Goal: Task Accomplishment & Management: Use online tool/utility

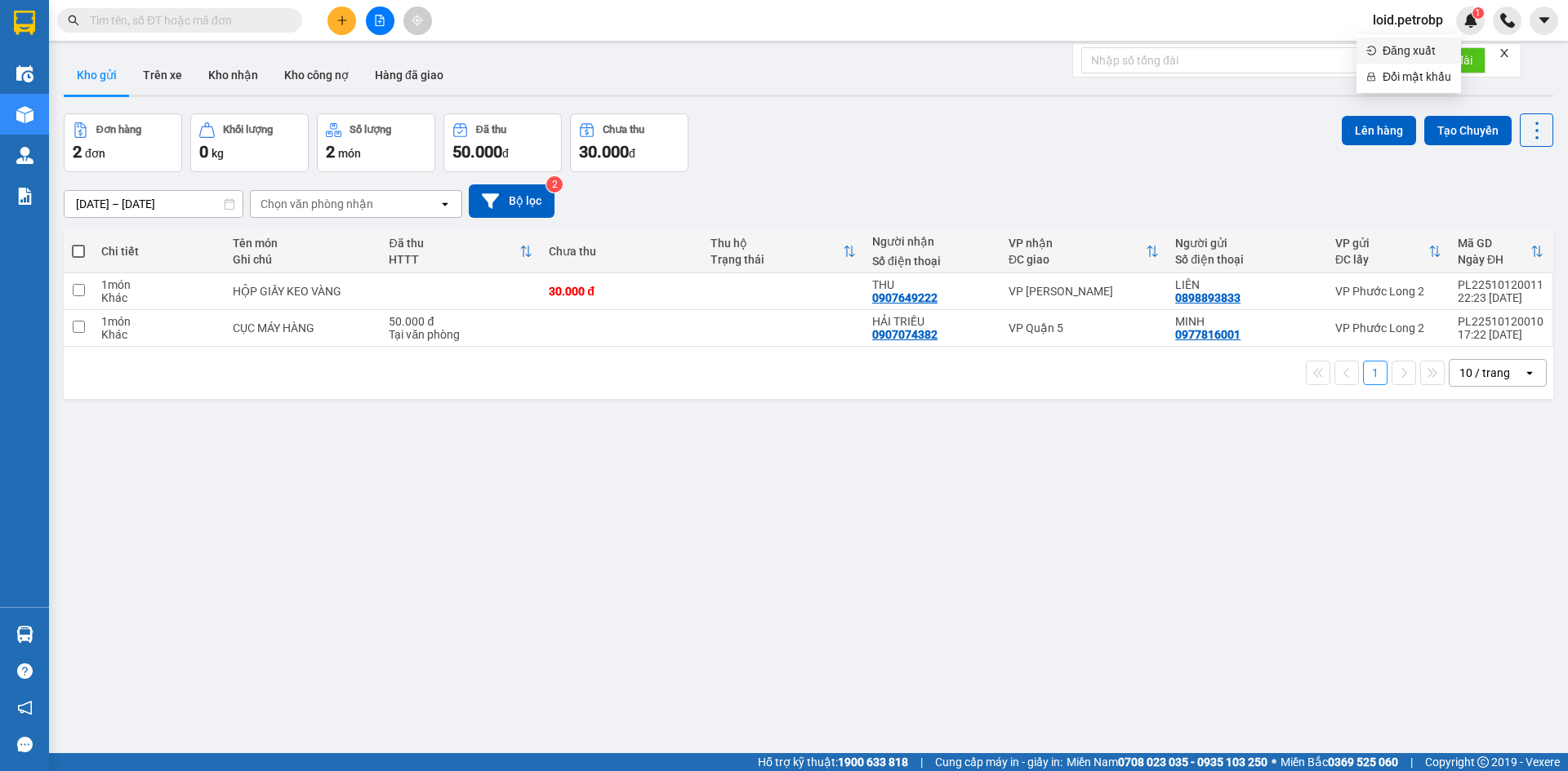
click at [1380, 58] on li "Đăng xuất" at bounding box center [1408, 50] width 104 height 26
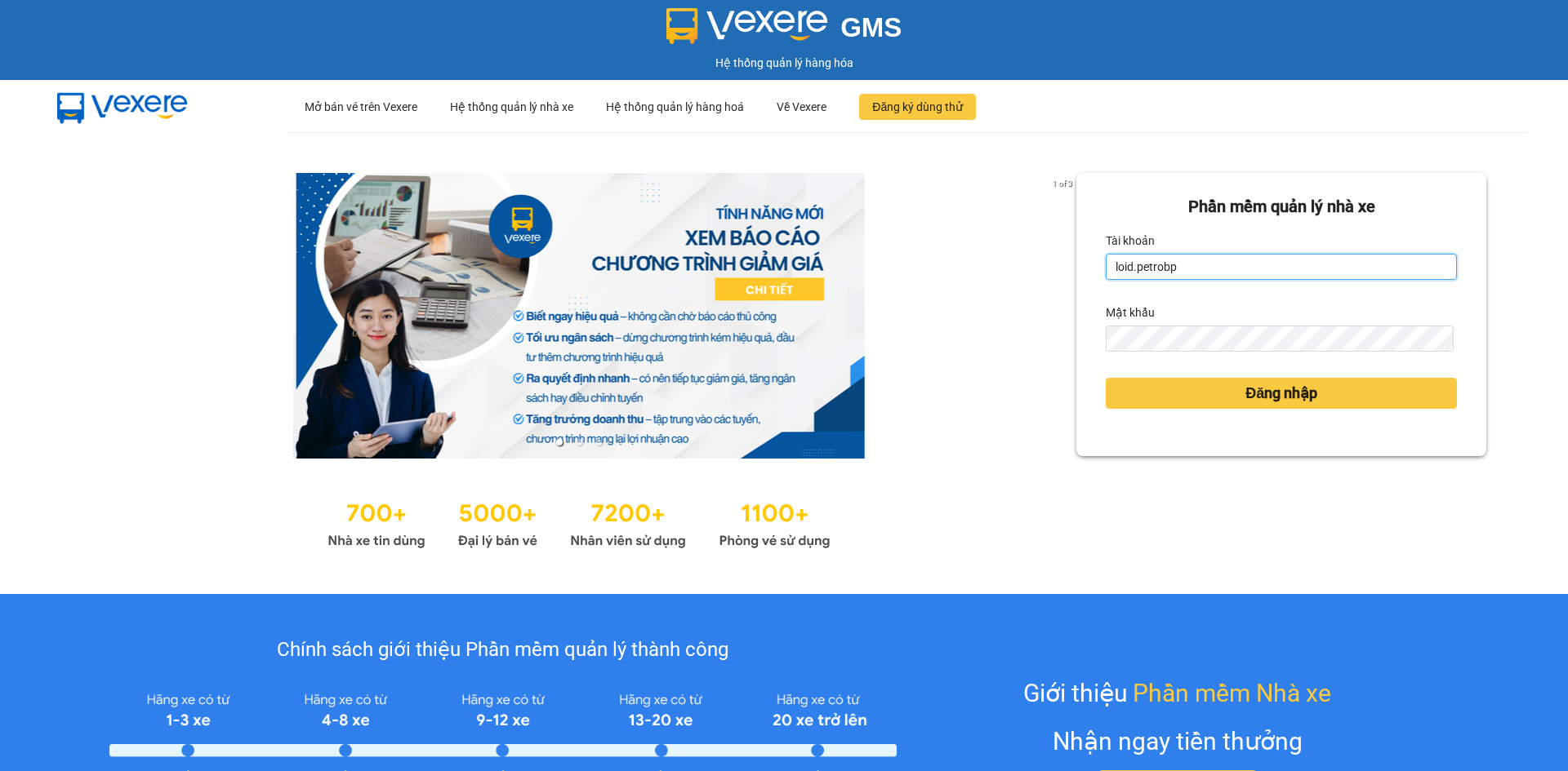
drag, startPoint x: 1130, startPoint y: 256, endPoint x: 1136, endPoint y: 262, distance: 8.5
click at [1130, 259] on input "loid.petrobp" at bounding box center [1280, 267] width 351 height 26
type input "pl1.petrobp"
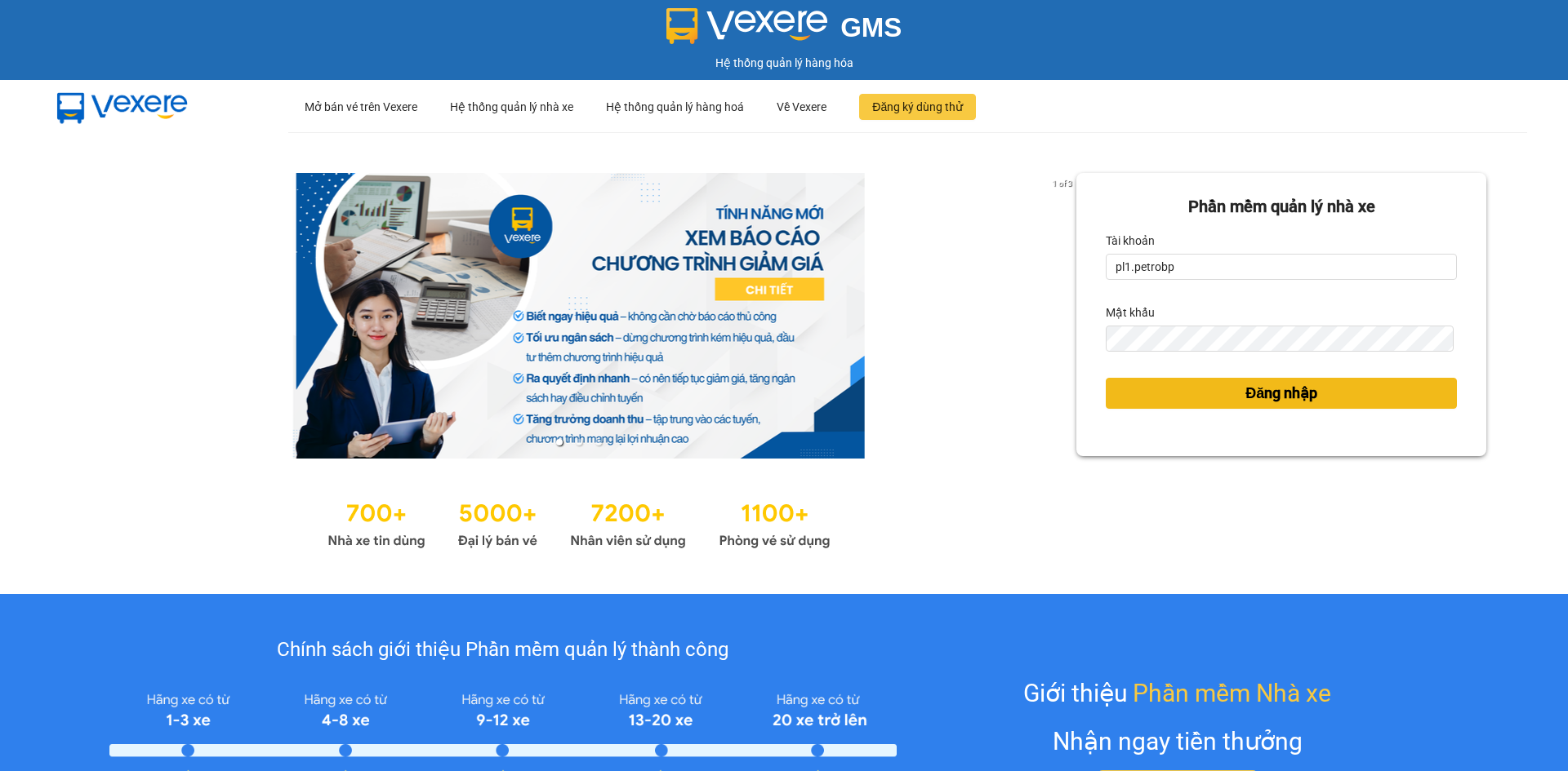
click at [1227, 389] on button "Đăng nhập" at bounding box center [1280, 393] width 351 height 31
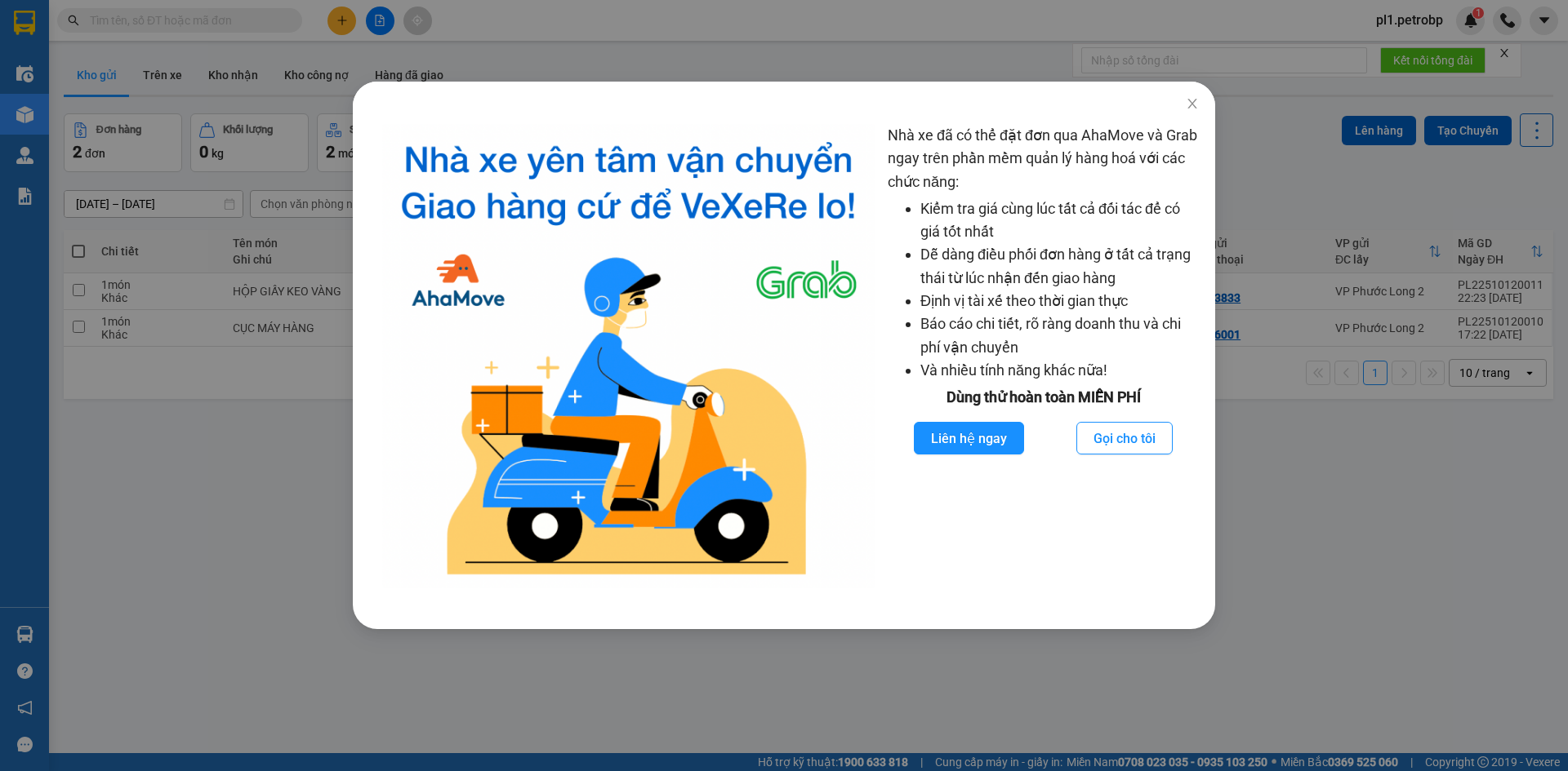
click at [152, 444] on div "Nhà xe đã có thể đặt đơn qua AhaMove và Grab ngay trên phần mềm quản lý hàng ho…" at bounding box center [784, 385] width 1568 height 771
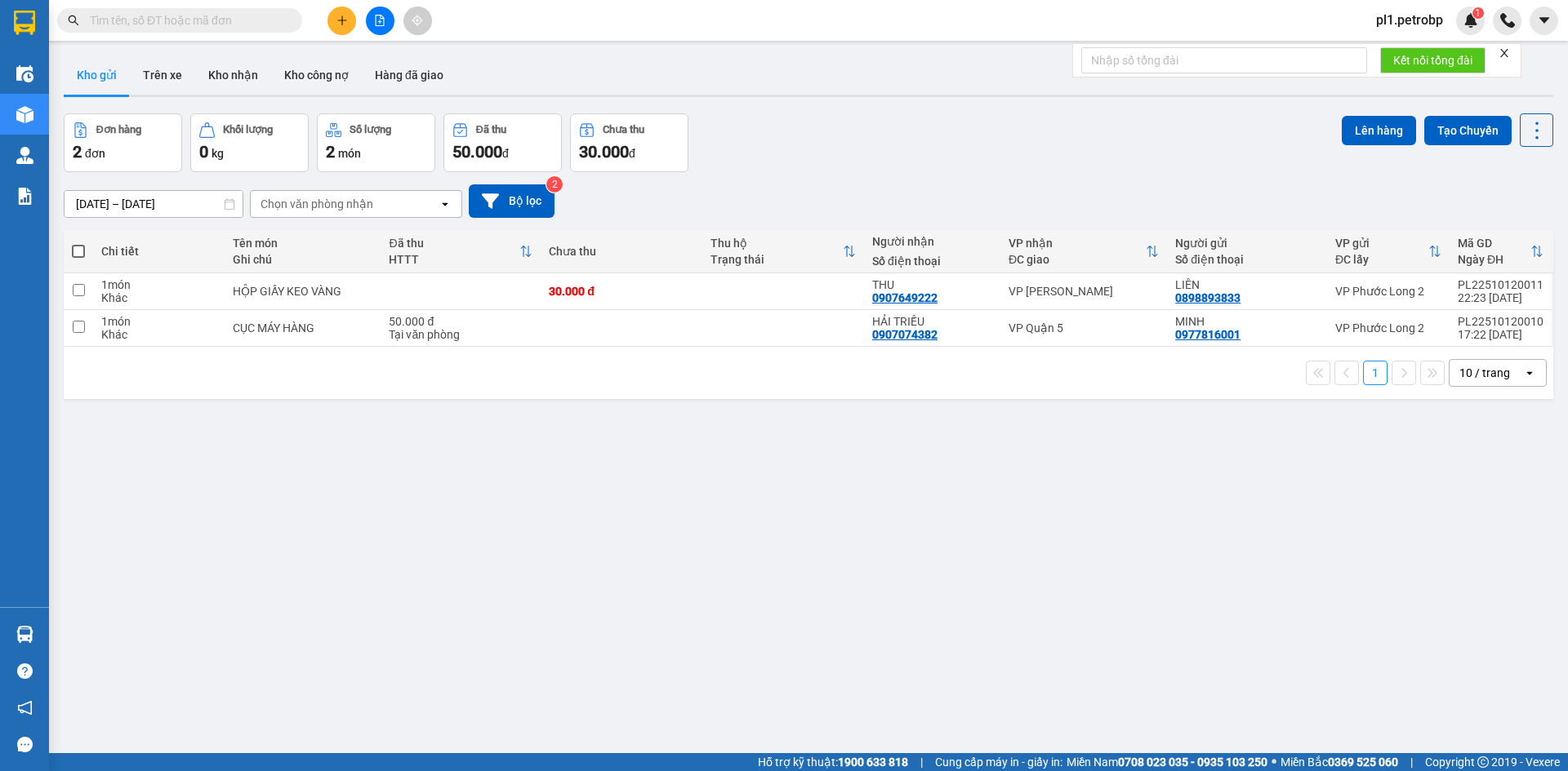
click at [220, 45] on main "ver 1.8.146 Kho gửi Trên xe Kho nhận Kho công nợ Hàng đã giao Đơn hàng 2 đơn Kh…" at bounding box center [784, 377] width 1568 height 753
click at [234, 65] on button "Kho nhận" at bounding box center [233, 75] width 76 height 40
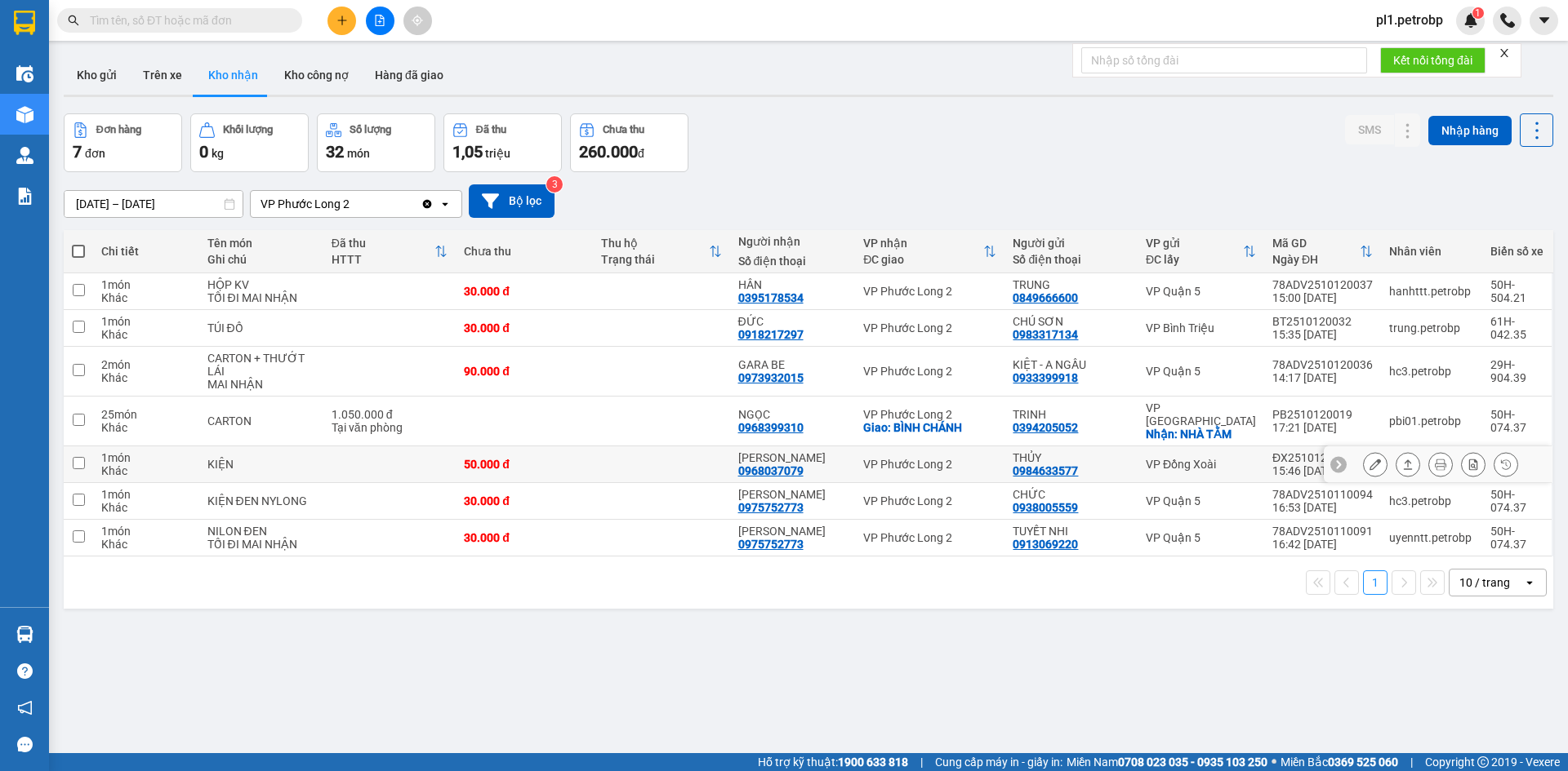
click at [1364, 451] on button at bounding box center [1375, 465] width 23 height 29
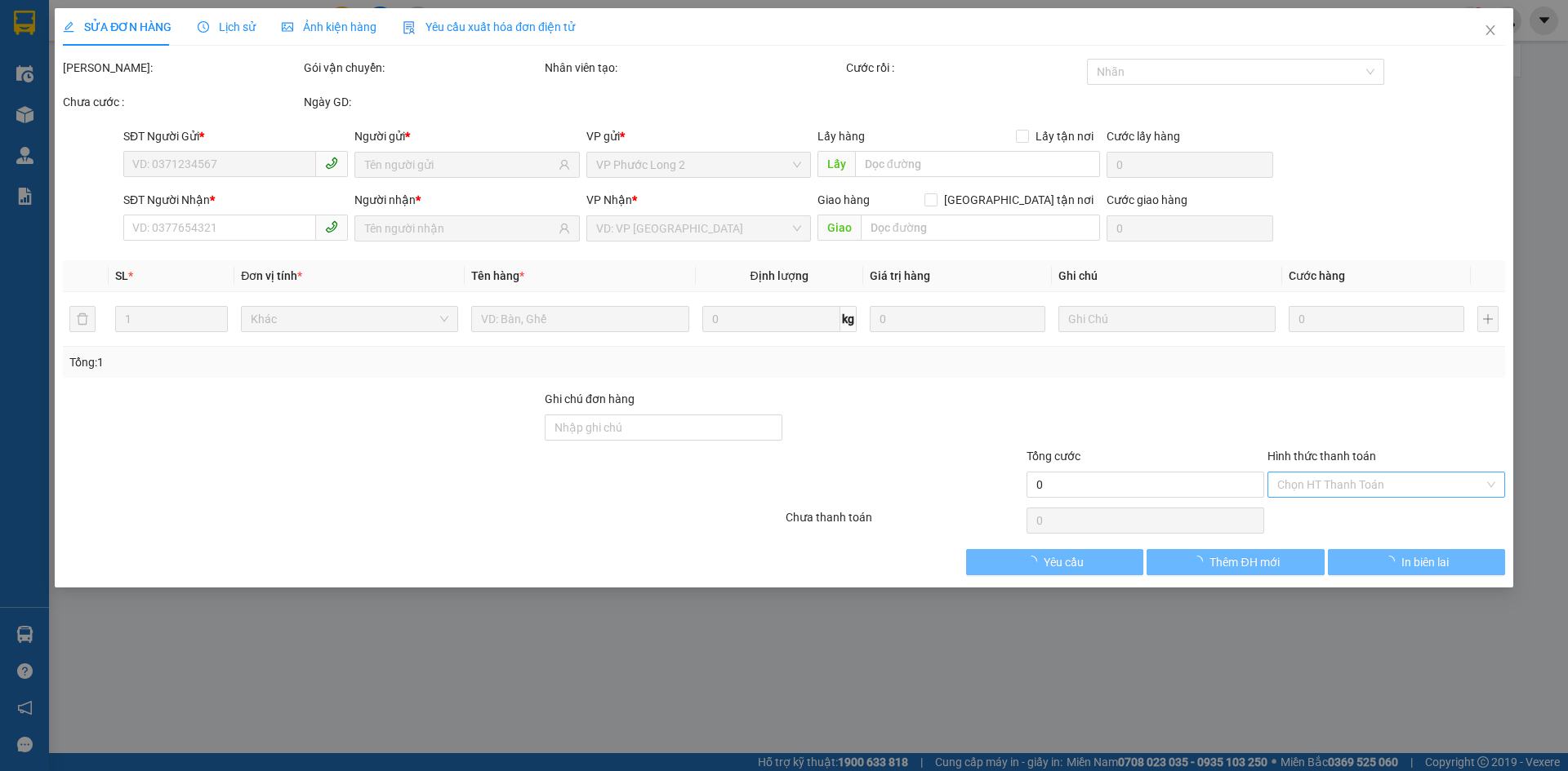
click at [1317, 485] on input "Hình thức thanh toán" at bounding box center [1380, 484] width 207 height 24
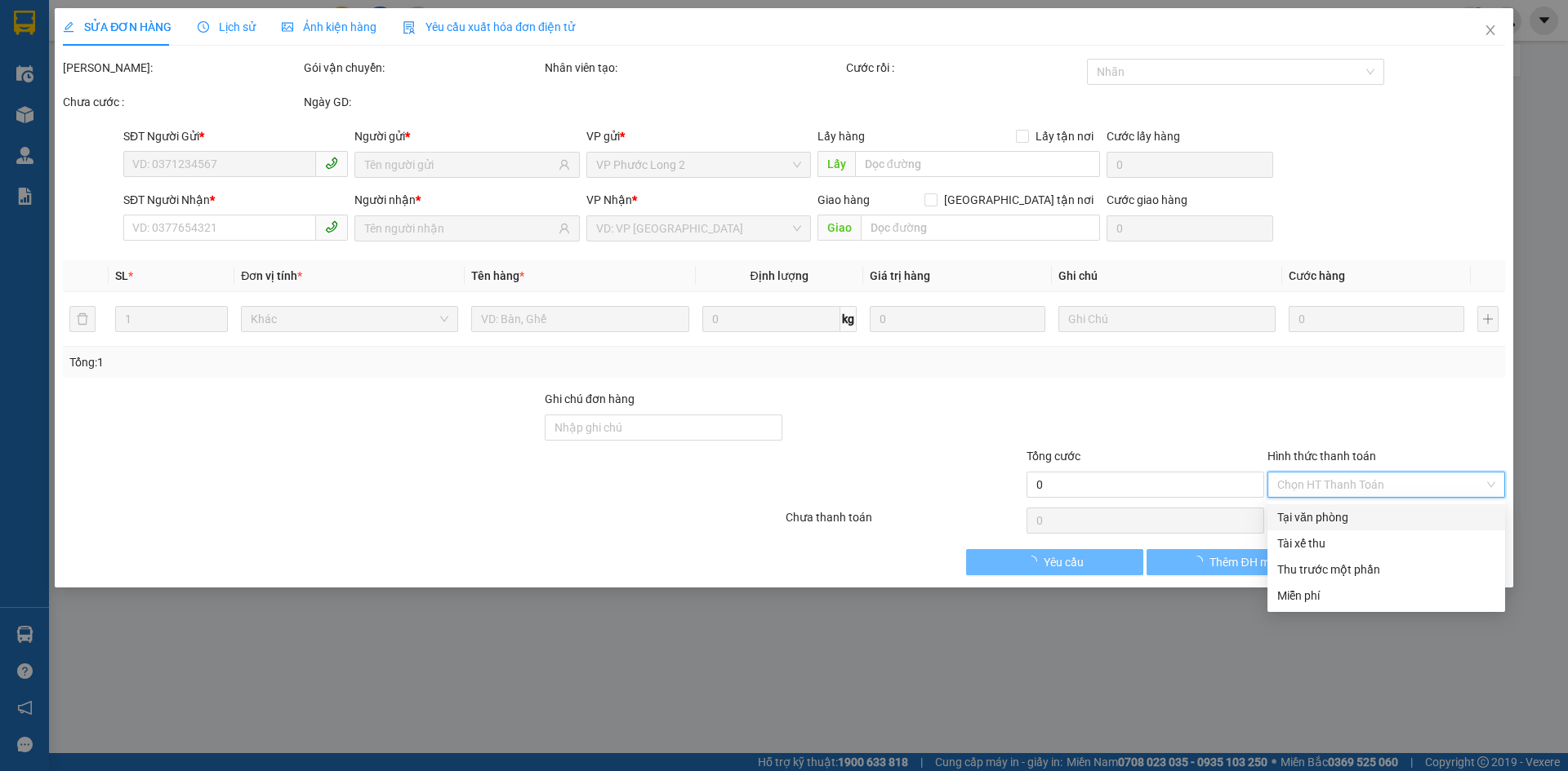
click at [1312, 516] on div "Tại văn phòng" at bounding box center [1385, 517] width 218 height 18
type input "0"
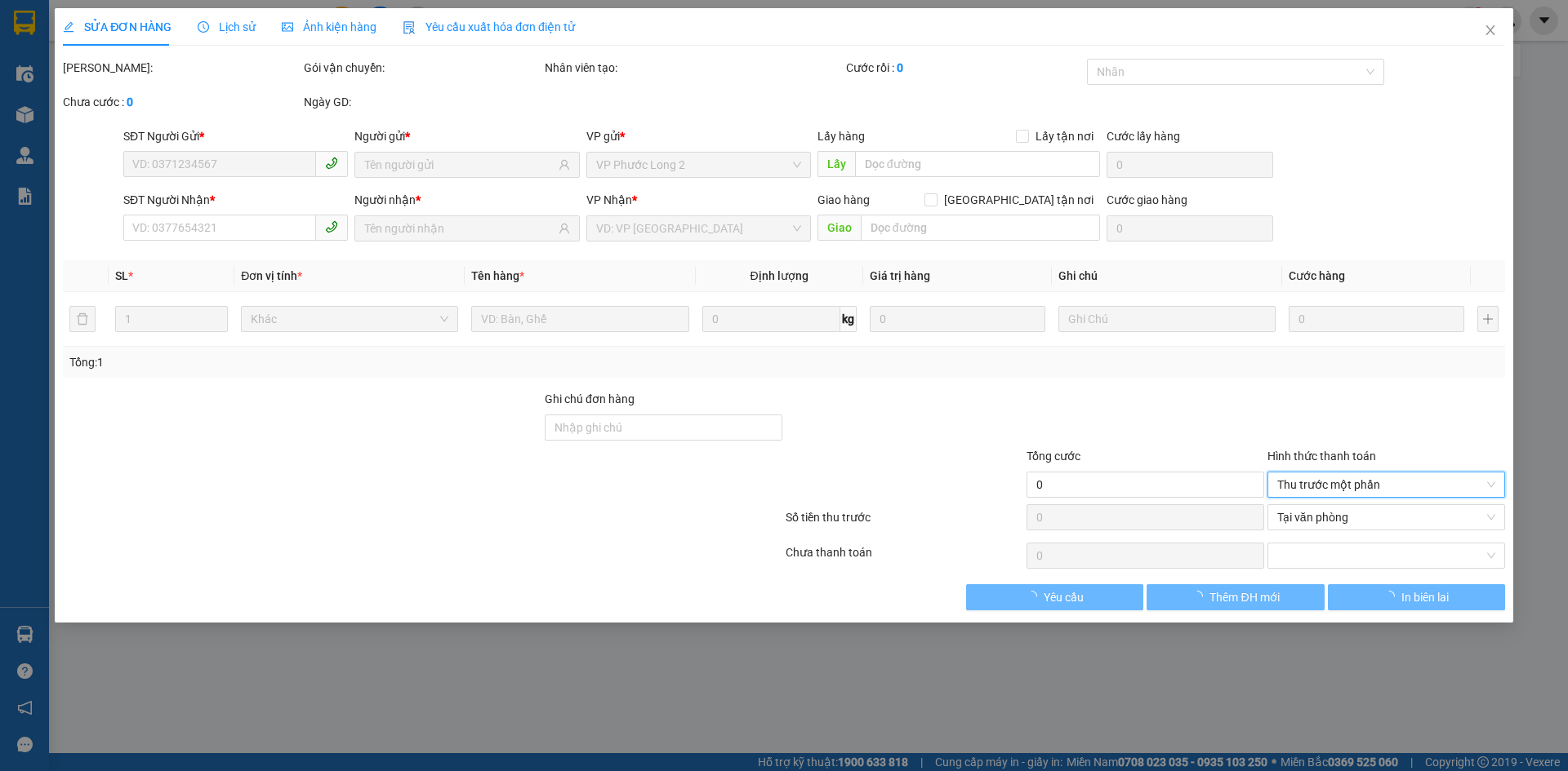
type input "0984633577"
type input "THỦY"
type input "0968037079"
type input "[PERSON_NAME]"
type input "50.000"
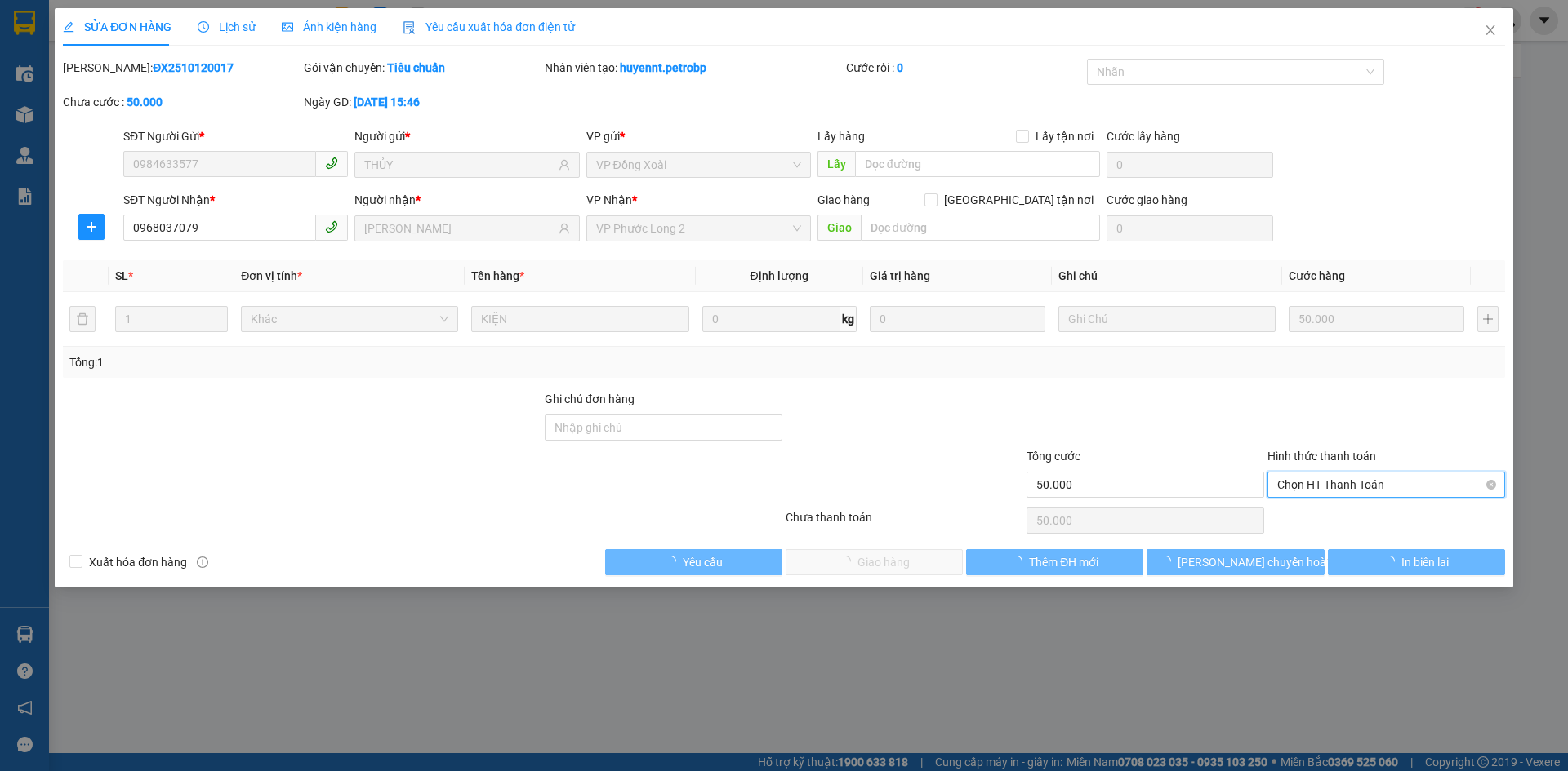
click at [1295, 483] on span "Chọn HT Thanh Toán" at bounding box center [1385, 484] width 218 height 24
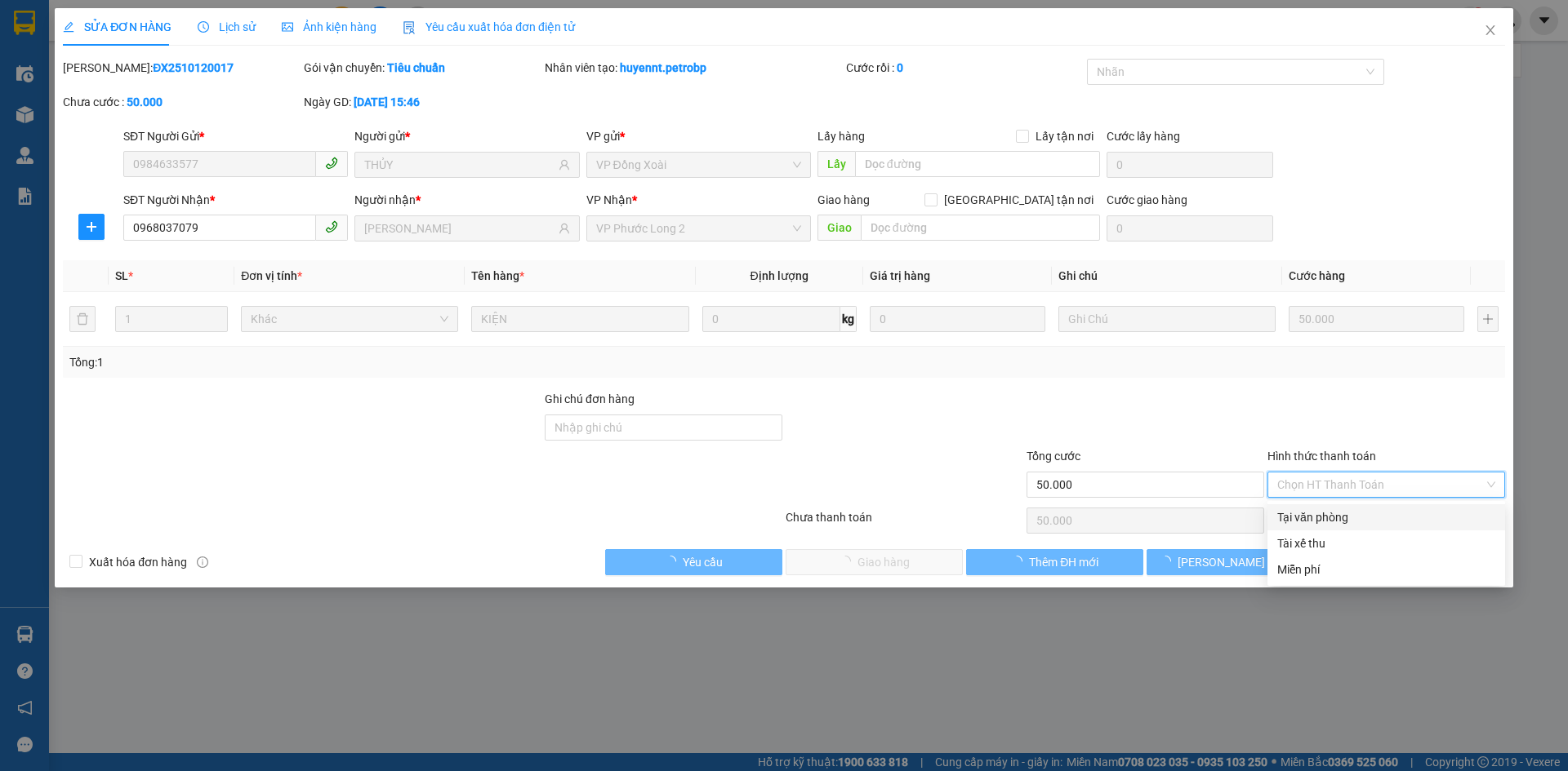
click at [1311, 508] on div "Tại văn phòng" at bounding box center [1385, 517] width 237 height 26
type input "0"
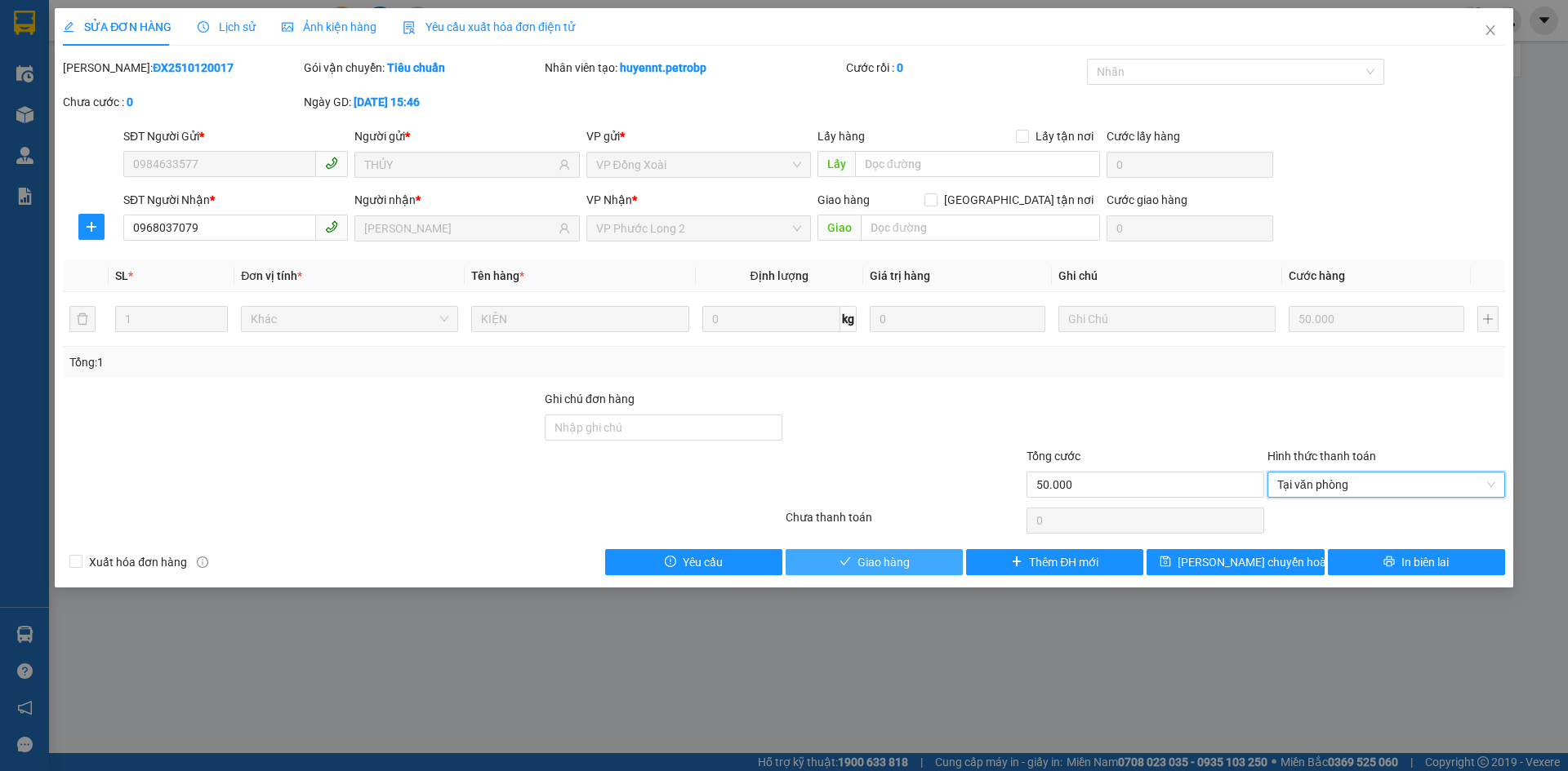
click at [859, 563] on span "Giao hàng" at bounding box center [883, 562] width 52 height 18
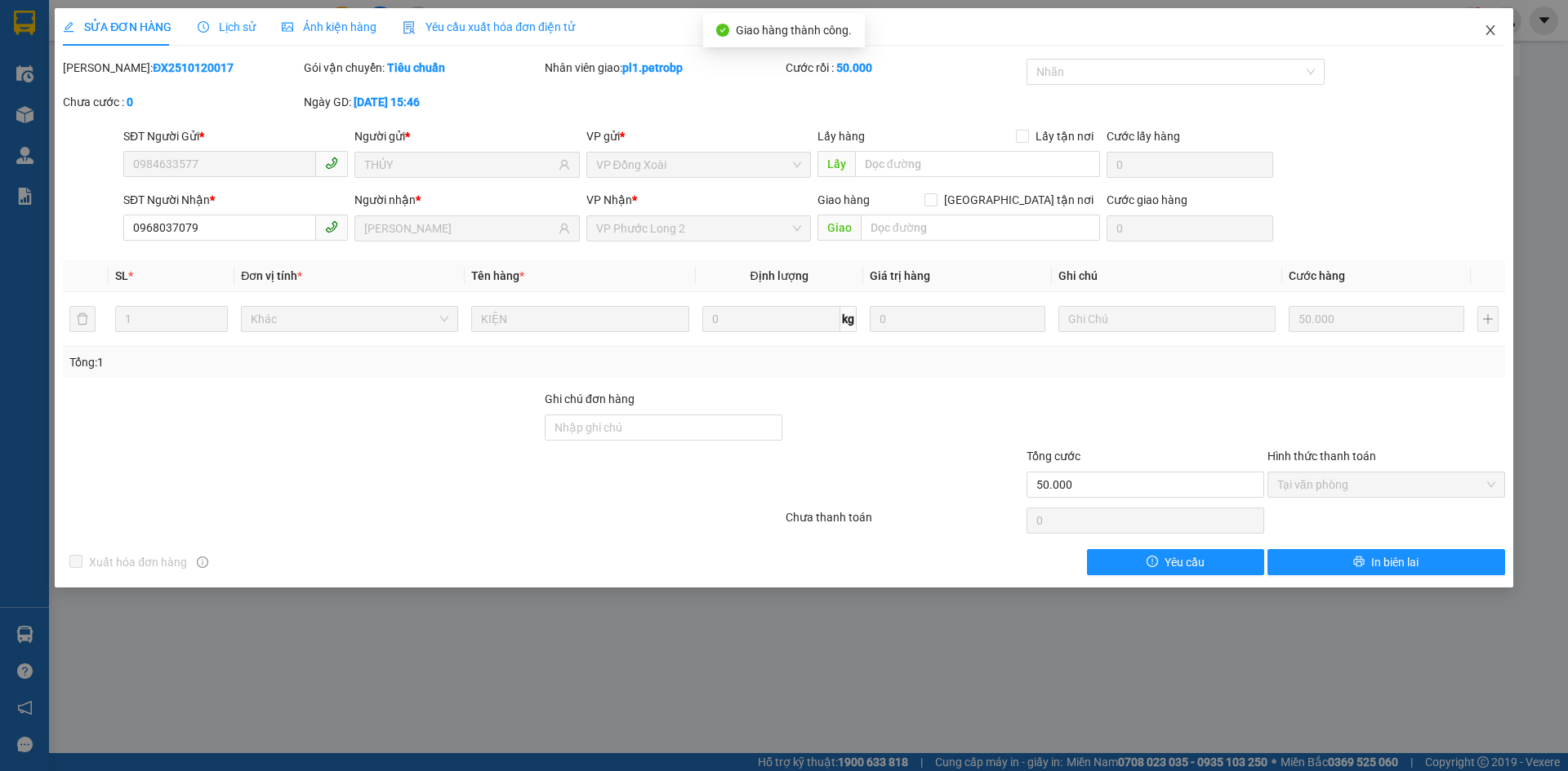
click at [1492, 27] on icon "close" at bounding box center [1491, 30] width 13 height 13
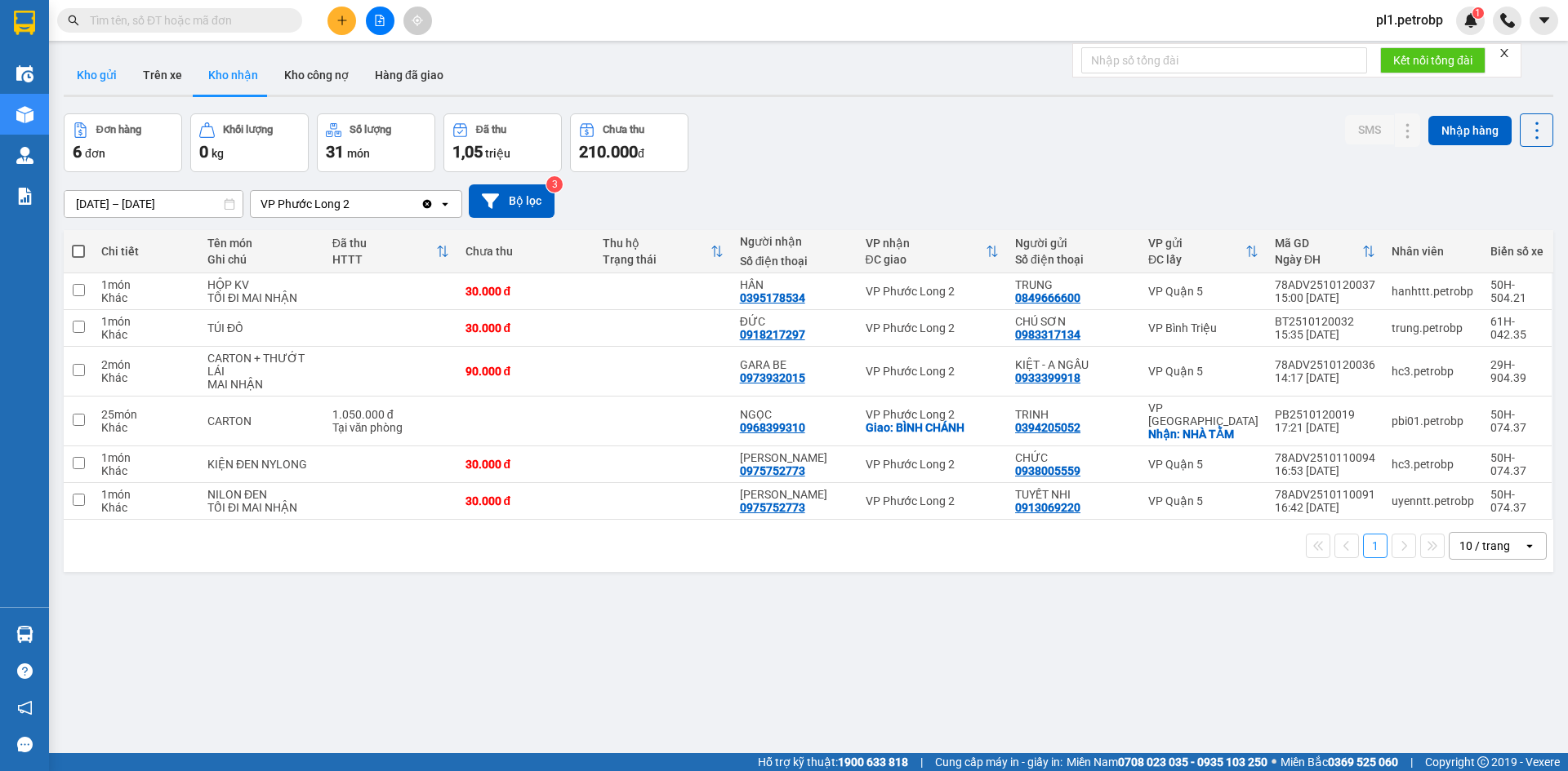
click at [101, 71] on button "Kho gửi" at bounding box center [97, 75] width 66 height 40
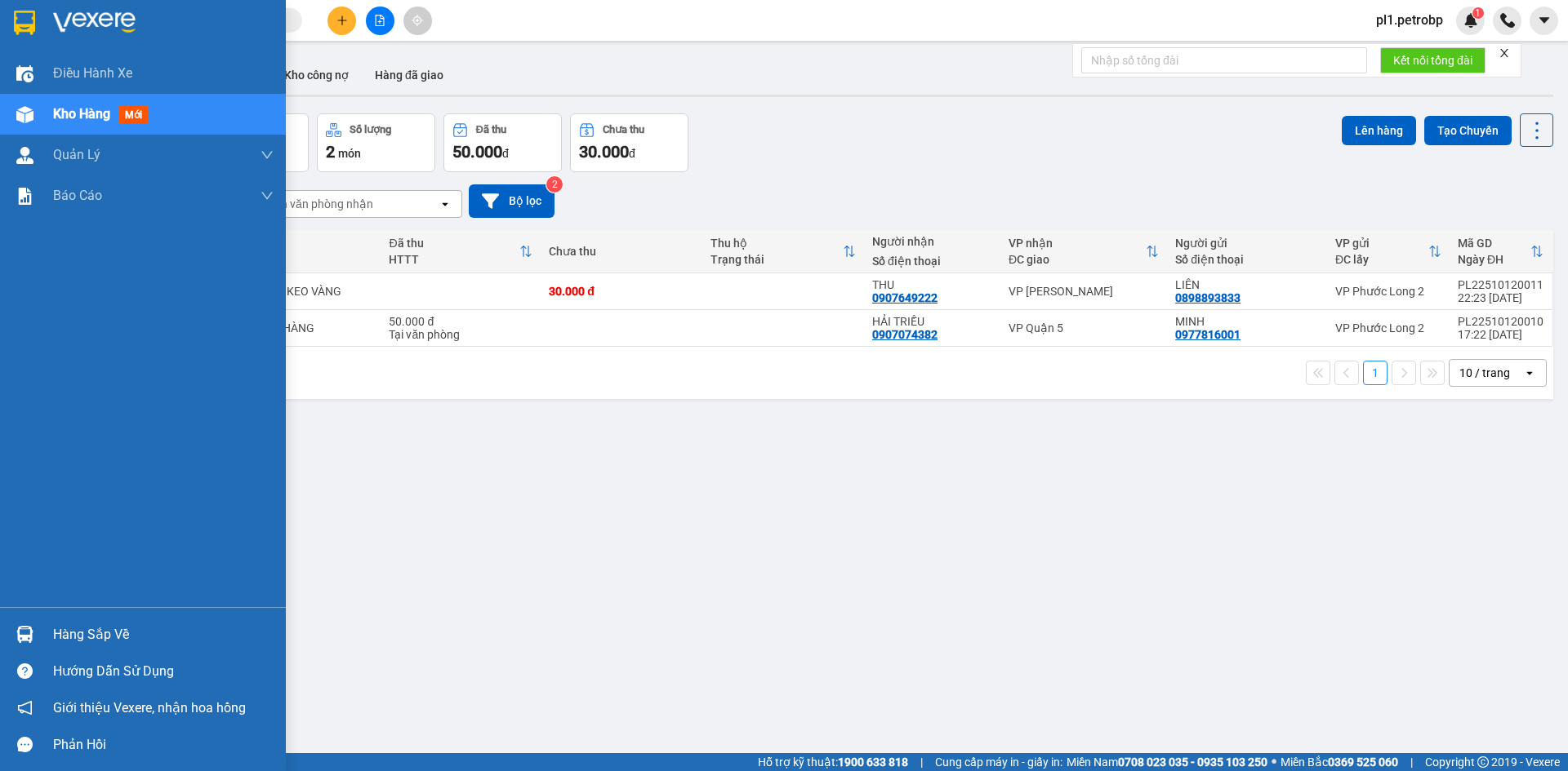
click at [93, 624] on div "Hàng sắp về" at bounding box center [163, 635] width 220 height 24
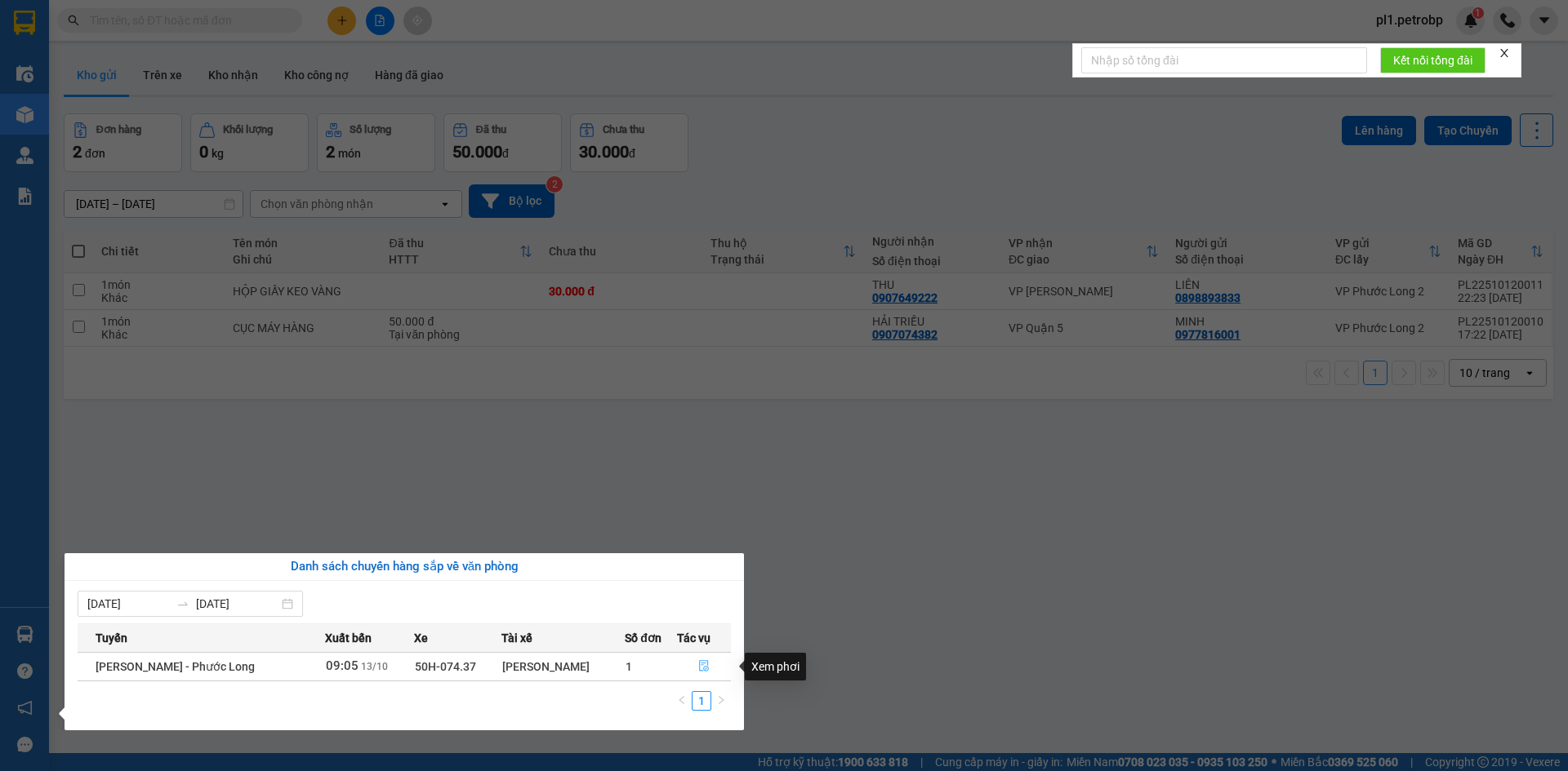
click at [702, 671] on icon "file-done" at bounding box center [704, 666] width 12 height 12
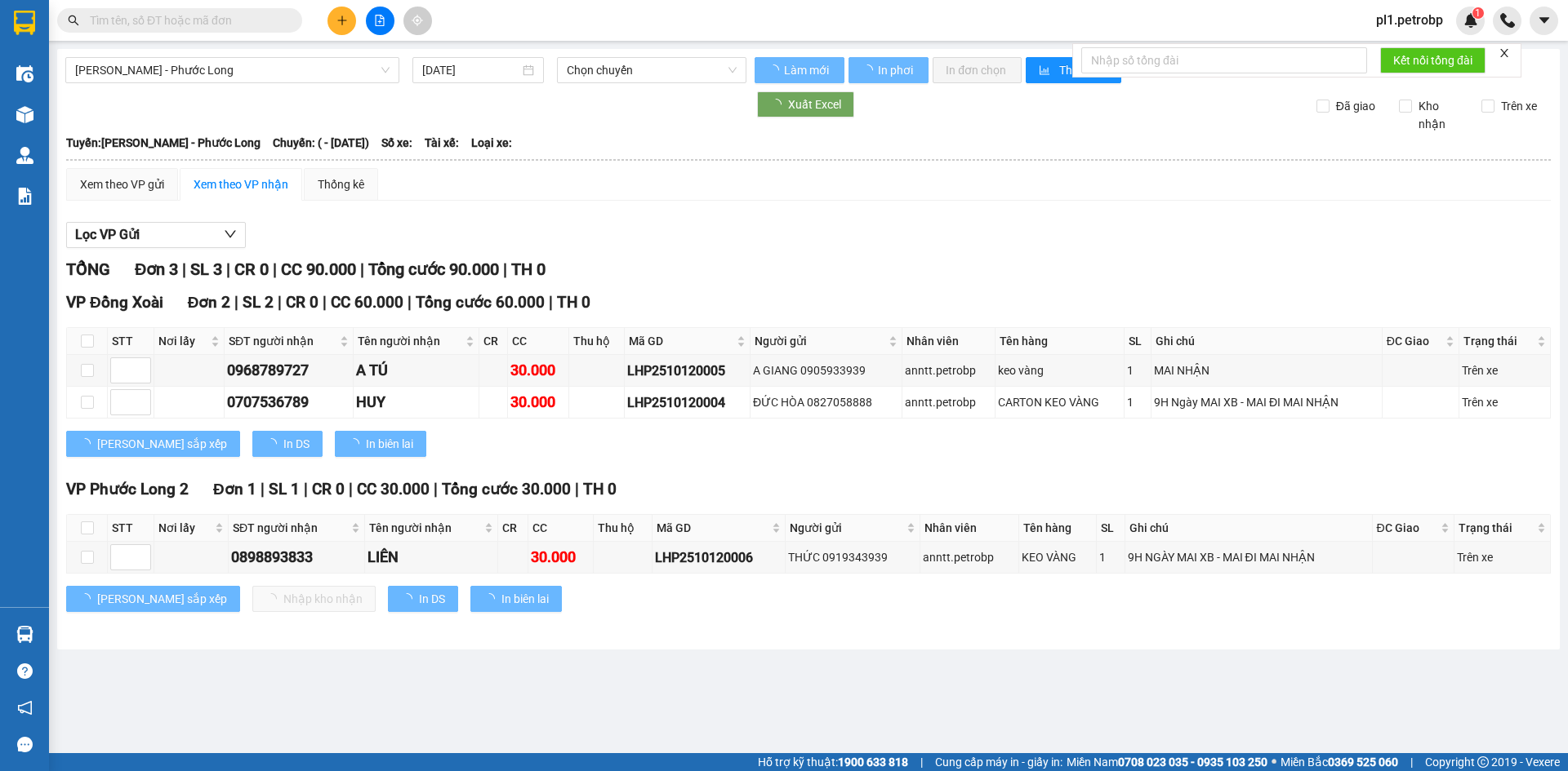
type input "[DATE]"
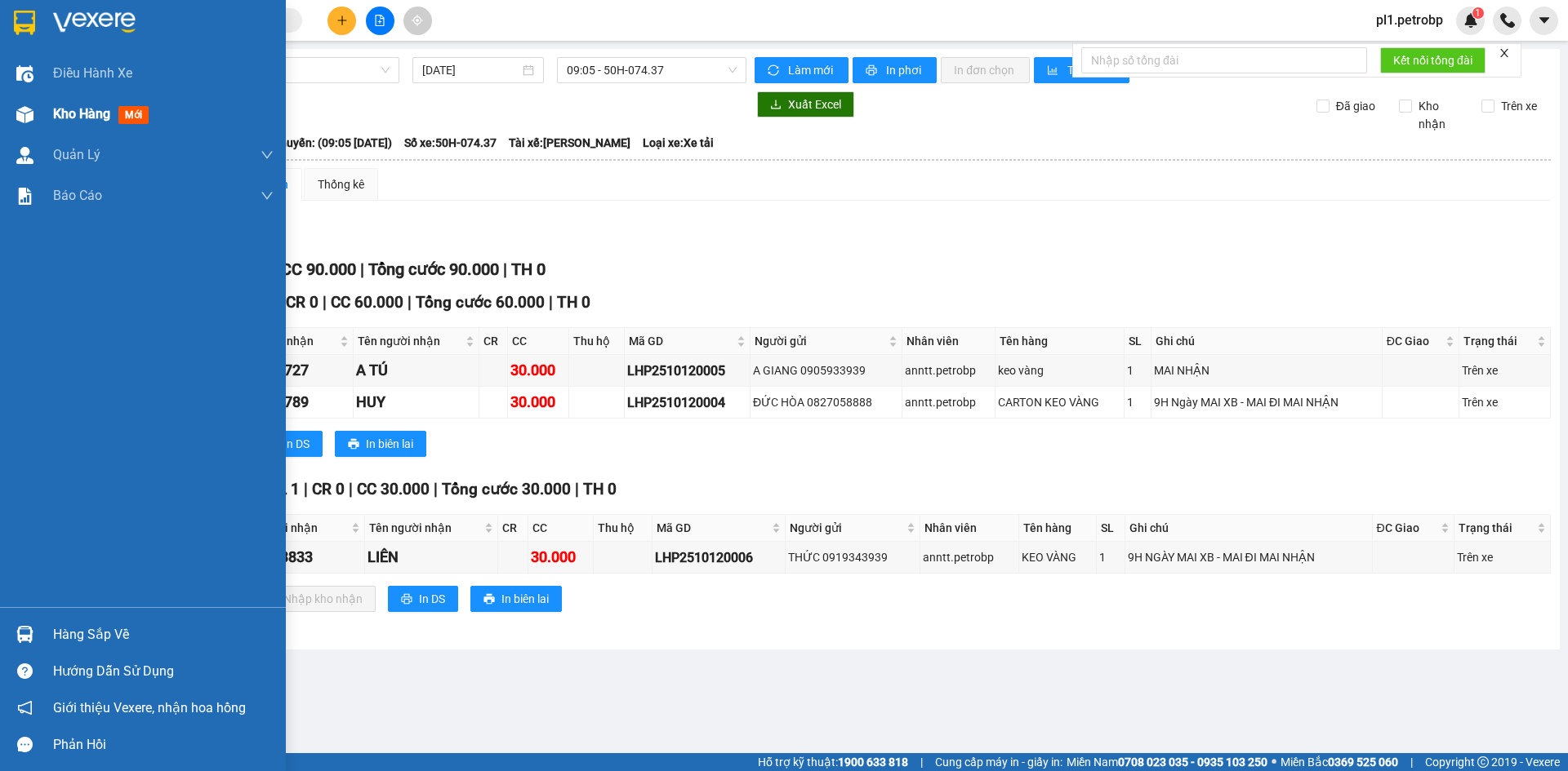
click at [90, 124] on div "Kho hàng mới" at bounding box center [103, 114] width 102 height 20
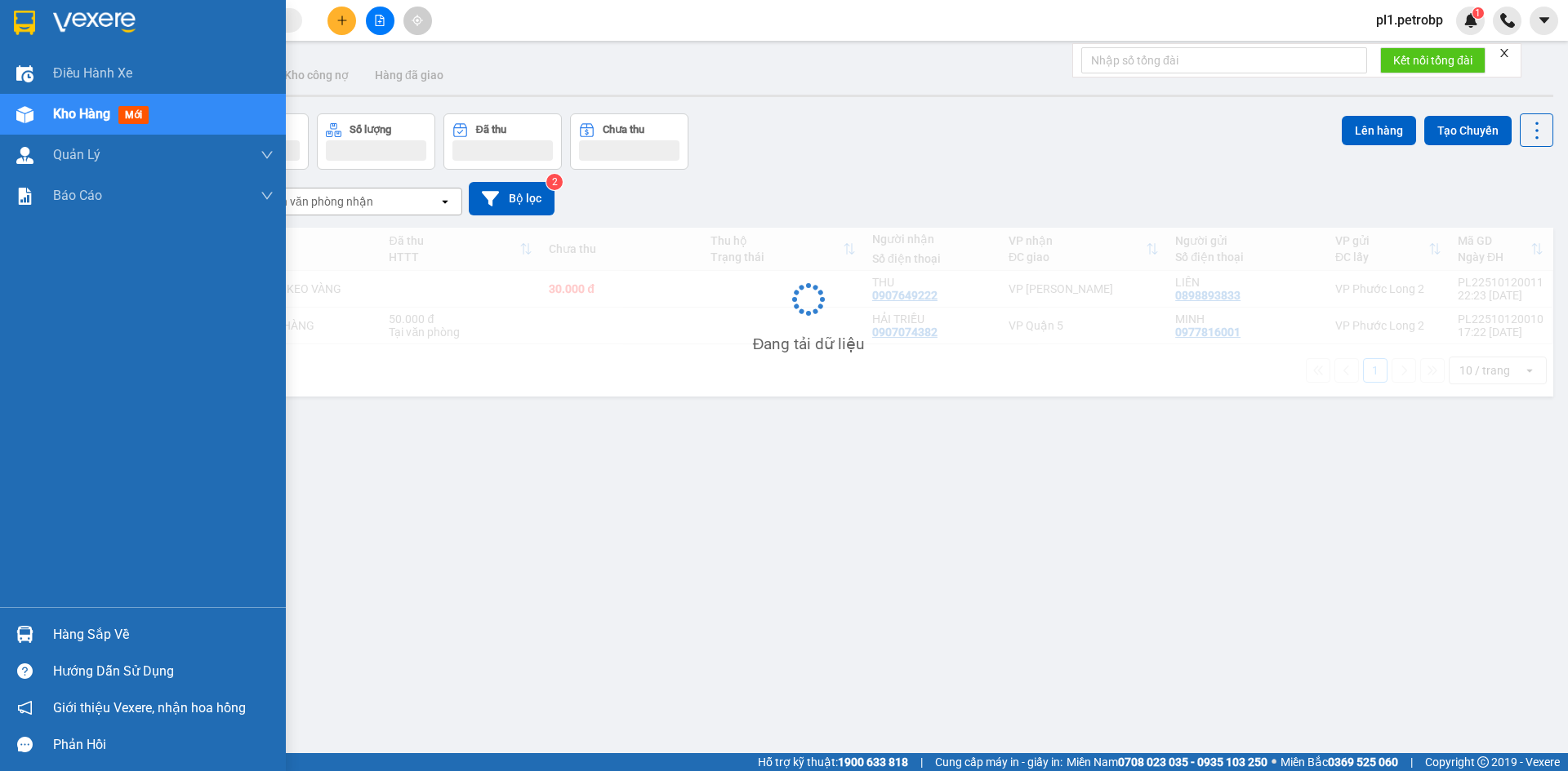
click at [40, 625] on div "Hàng sắp về" at bounding box center [143, 635] width 286 height 37
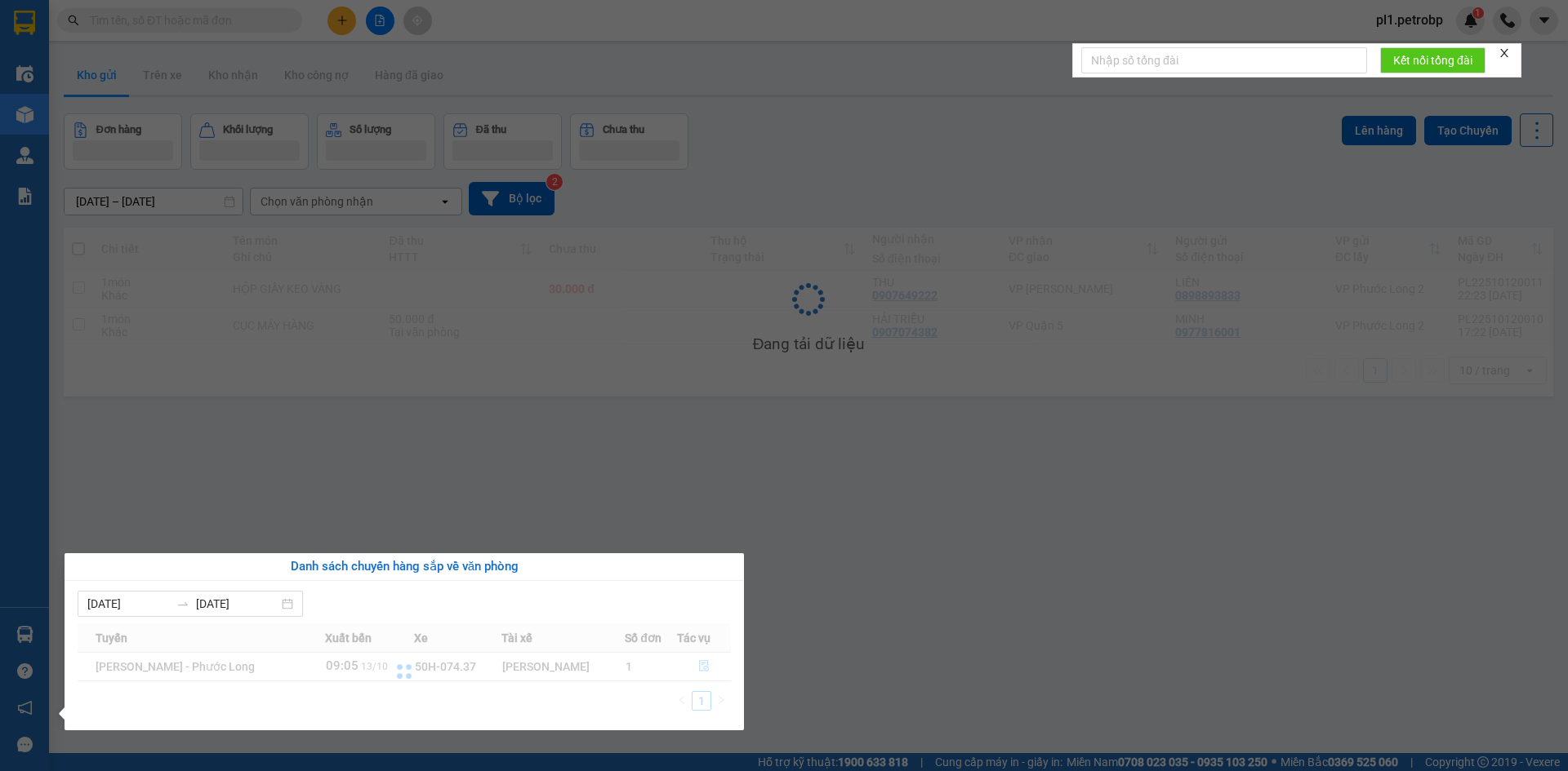
click at [682, 510] on section "Kết quả tìm kiếm ( 0 ) Bộ lọc No Data pl1.petrobp 1 Điều hành xe Kho hàng mới Q…" at bounding box center [784, 385] width 1568 height 771
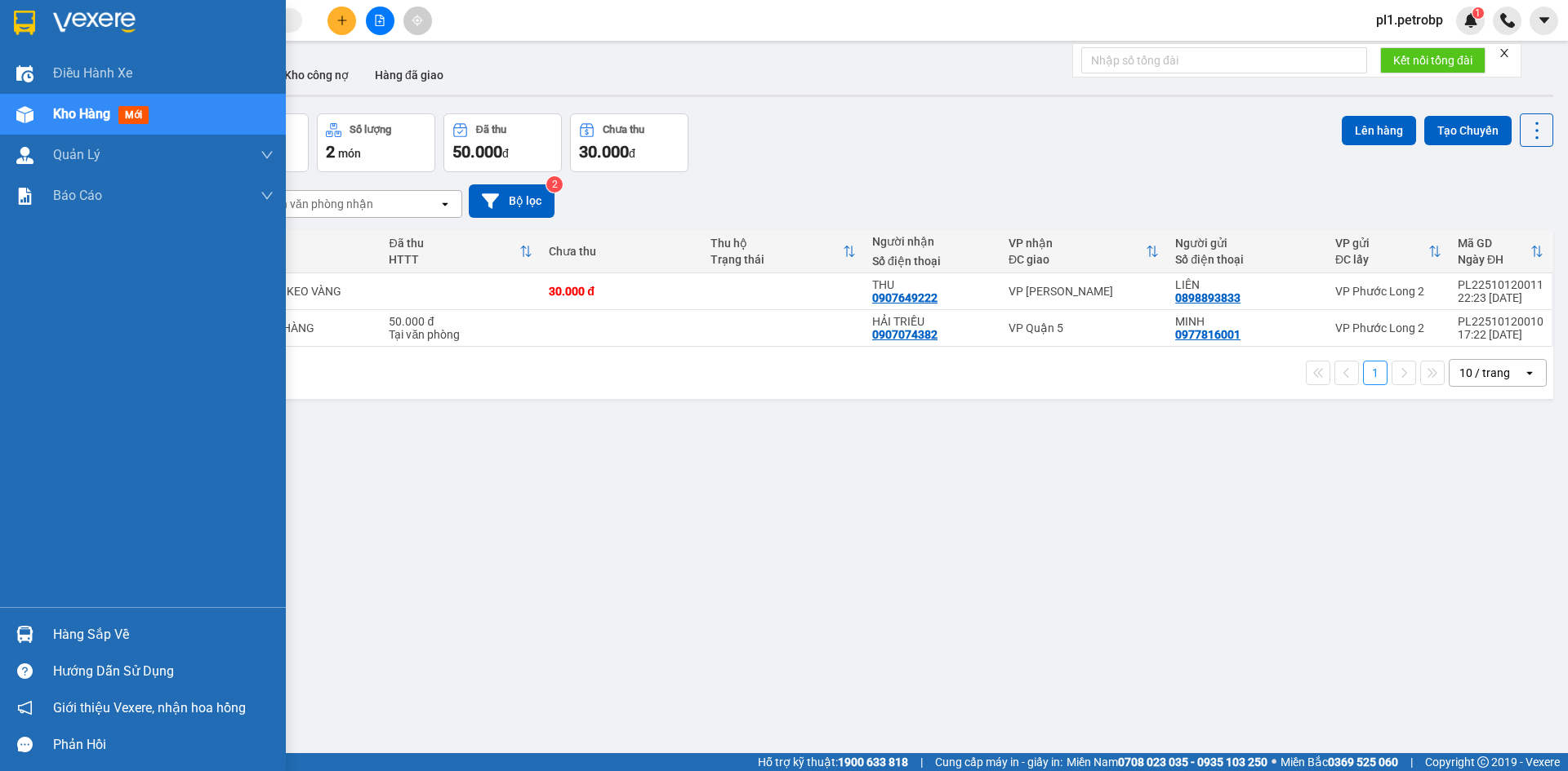
click at [89, 614] on div "Hàng sắp về Hướng dẫn sử dụng Giới thiệu Vexere, nhận hoa hồng Phản hồi" at bounding box center [143, 684] width 286 height 156
click at [144, 631] on div "Hàng sắp về" at bounding box center [163, 635] width 220 height 24
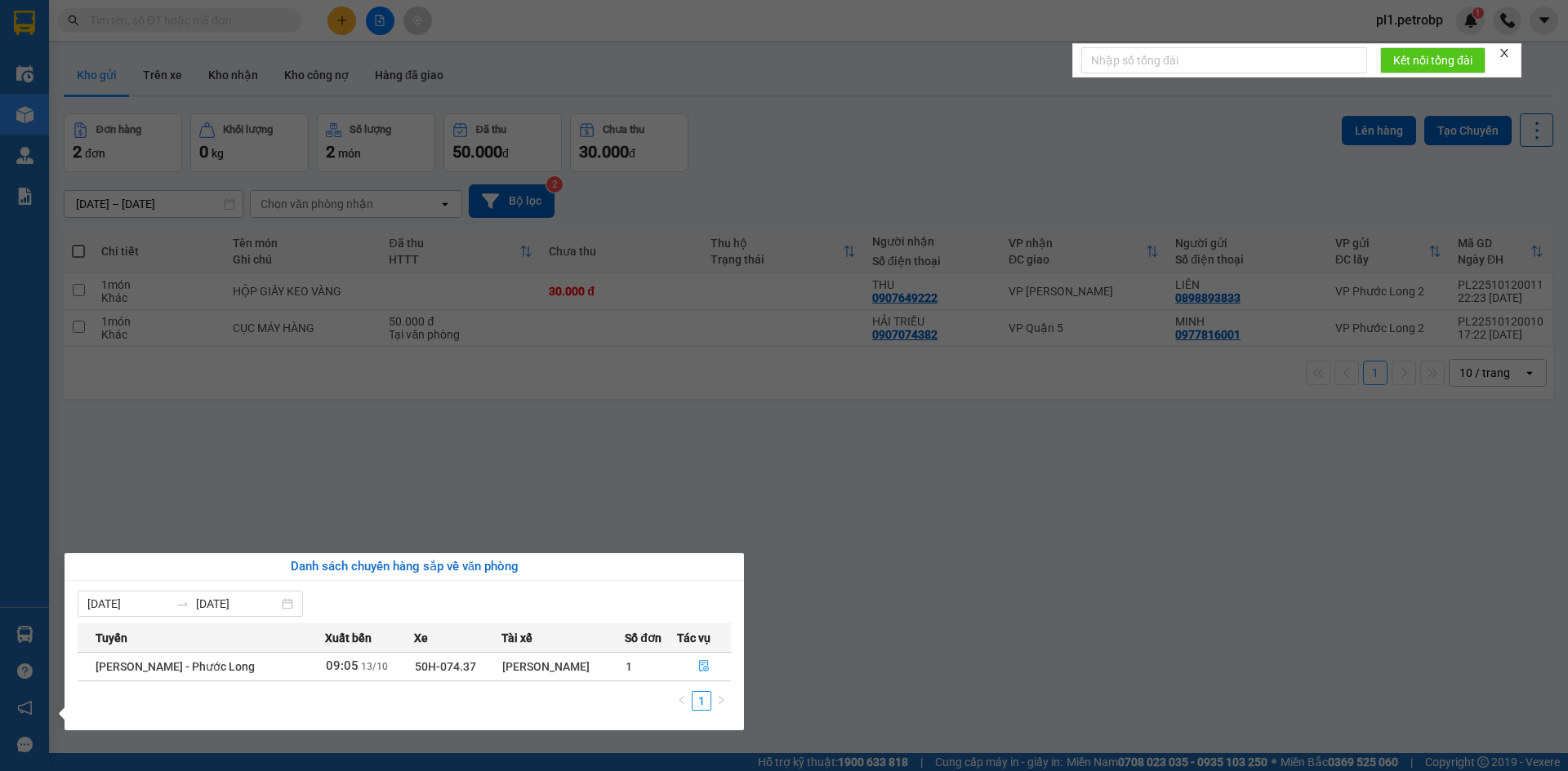
click at [1076, 527] on section "Kết quả tìm kiếm ( 0 ) Bộ lọc No Data pl1.petrobp 1 Điều hành xe Kho hàng mới Q…" at bounding box center [784, 385] width 1568 height 771
